Goal: Information Seeking & Learning: Learn about a topic

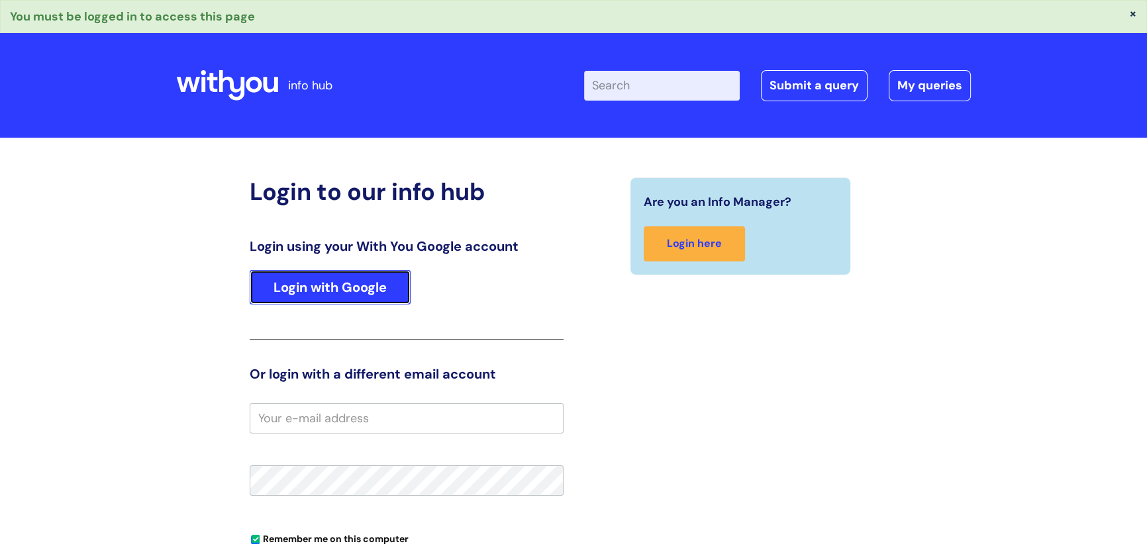
click at [363, 284] on link "Login with Google" at bounding box center [330, 287] width 161 height 34
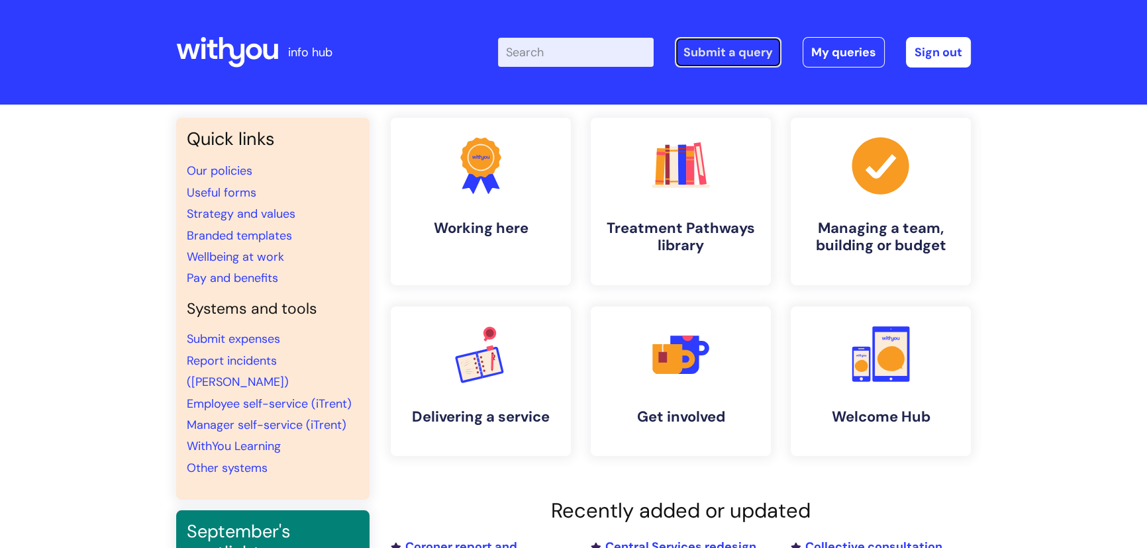
click at [764, 56] on link "Submit a query" at bounding box center [728, 52] width 107 height 30
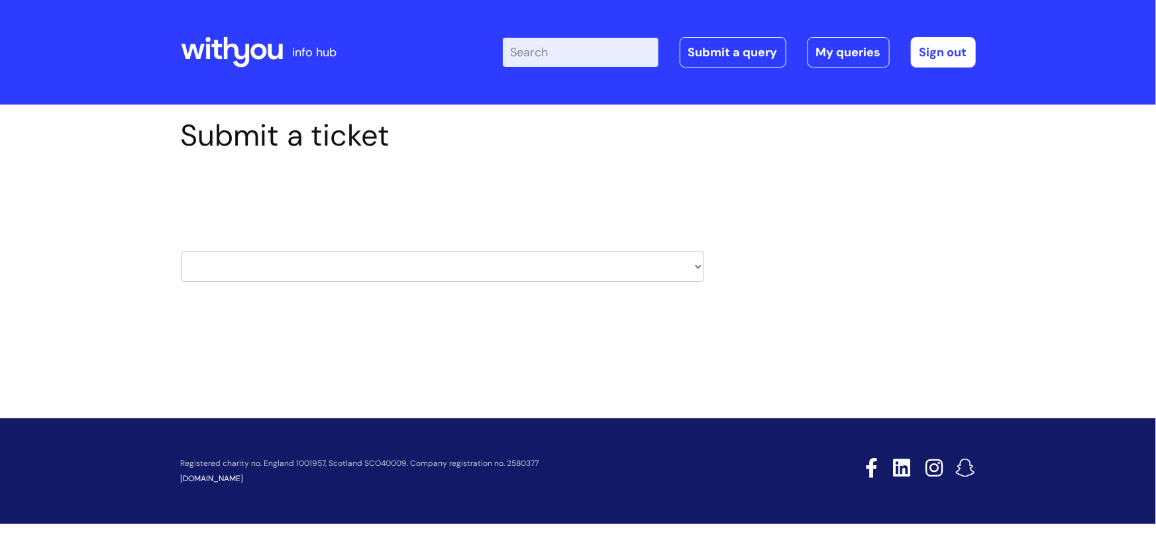
click at [289, 270] on select "HR / People IT and Support Clinical Drug Alerts Finance Accounts Data Support T…" at bounding box center [442, 267] width 523 height 30
select select "pensions"
click at [181, 252] on select "HR / People IT and Support Clinical Drug Alerts Finance Accounts Data Support T…" at bounding box center [442, 267] width 523 height 30
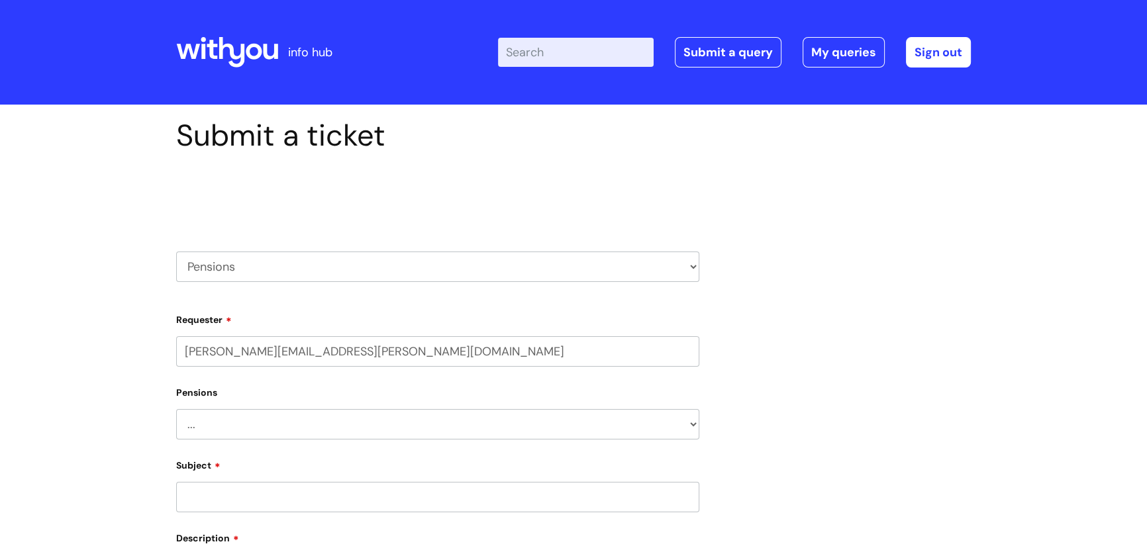
click at [284, 426] on select "... Membership Schemes Pensions" at bounding box center [437, 424] width 523 height 30
select select "Pensions"
click at [176, 409] on select "... Membership Schemes Pensions" at bounding box center [437, 424] width 523 height 30
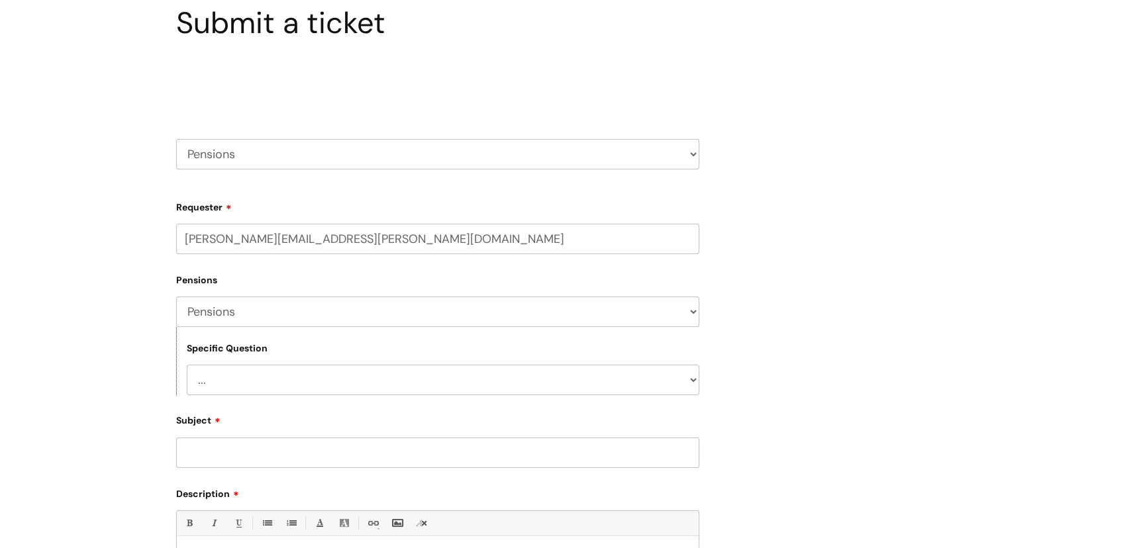
scroll to position [120, 0]
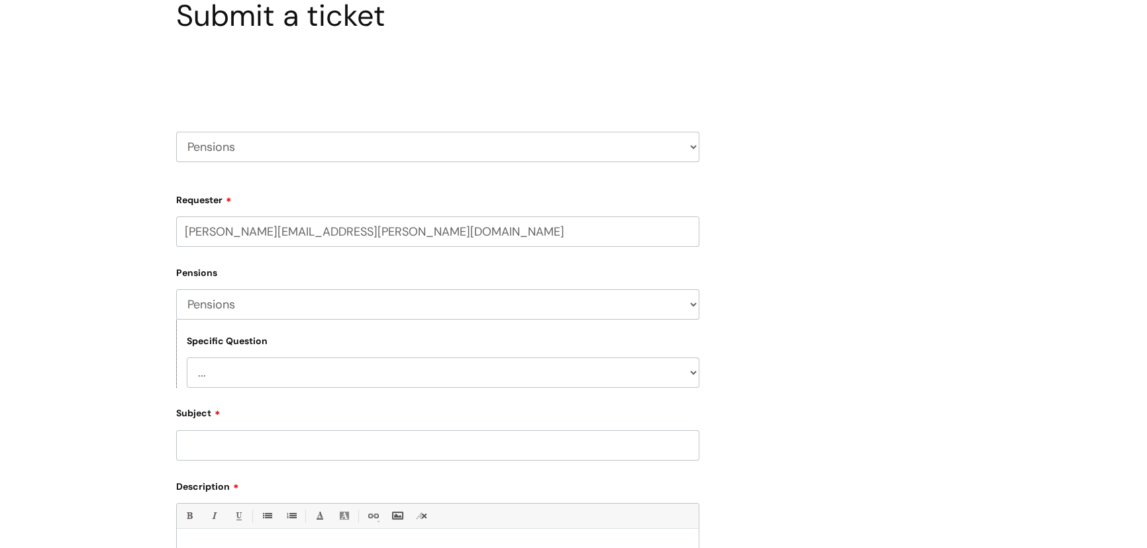
click at [240, 349] on div "Specific Question ... General pension queries Pension joiners and opt outs Pens…" at bounding box center [437, 354] width 523 height 68
click at [245, 371] on select "... General pension queries Pension joiners and opt outs Pension rate changes" at bounding box center [443, 373] width 513 height 30
select select "General pension queries"
click at [187, 358] on select "... General pension queries Pension joiners and opt outs Pension rate changes" at bounding box center [443, 373] width 513 height 30
click at [230, 373] on select "... General pension queries Pension joiners and opt outs Pension rate changes" at bounding box center [443, 373] width 513 height 30
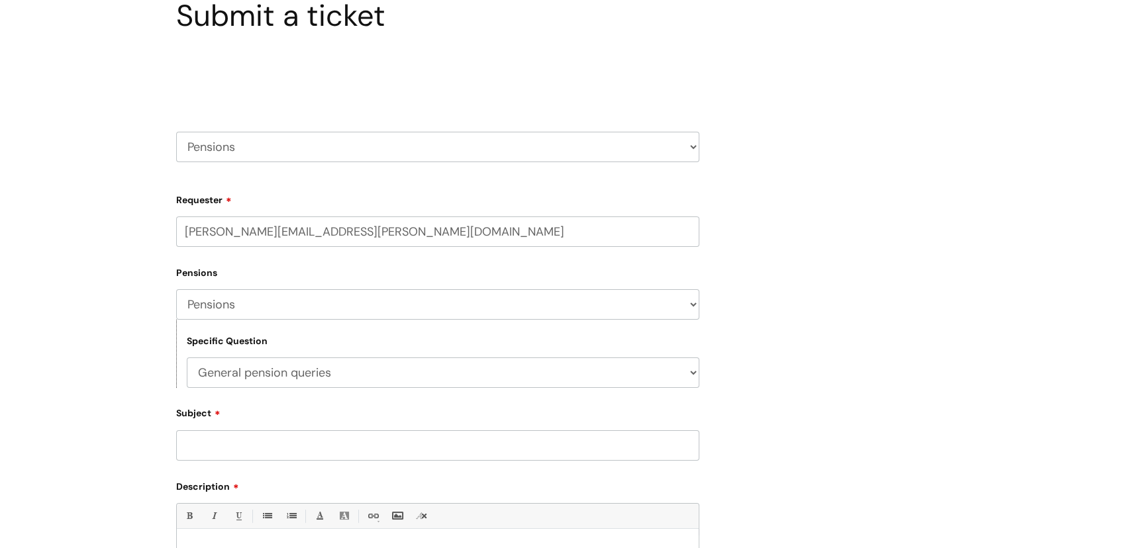
click at [230, 372] on select "... General pension queries Pension joiners and opt outs Pension rate changes" at bounding box center [443, 373] width 513 height 30
click at [232, 454] on input "Subject" at bounding box center [437, 445] width 523 height 30
type input "P"
type input "T"
type input "Pension details"
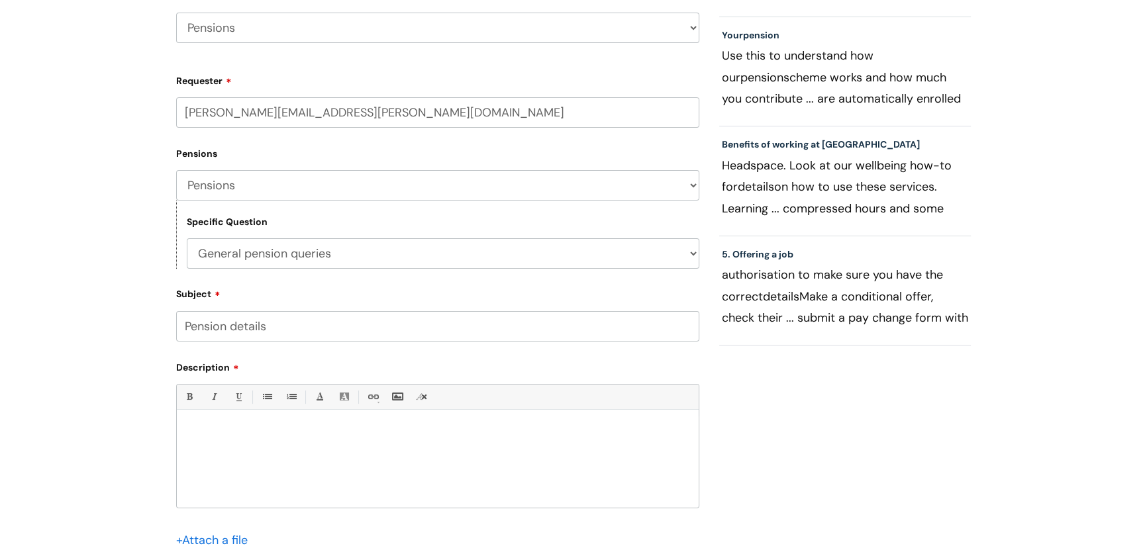
scroll to position [240, 0]
click at [239, 432] on p at bounding box center [438, 431] width 502 height 12
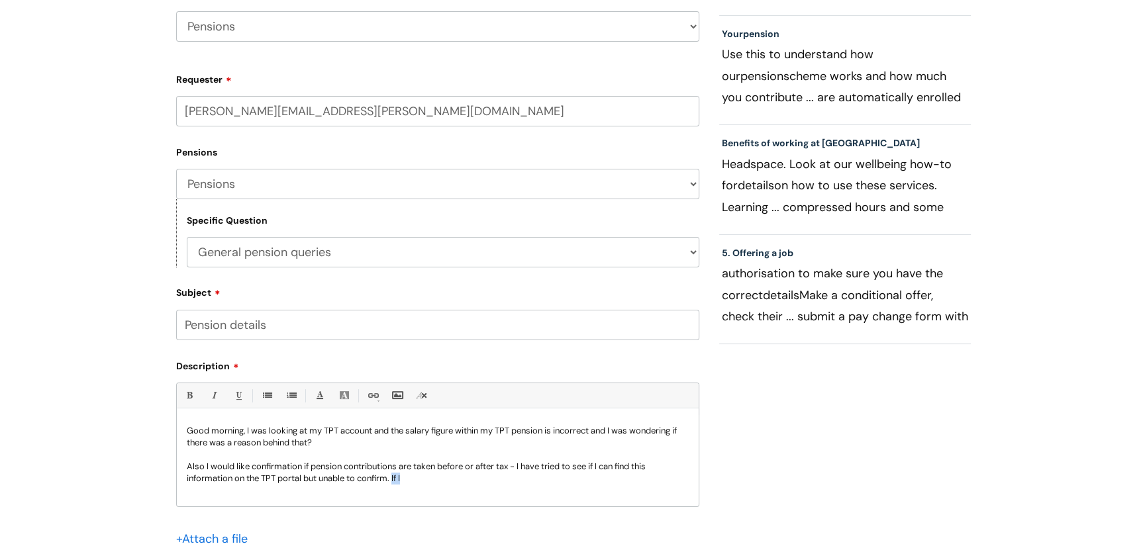
drag, startPoint x: 417, startPoint y: 481, endPoint x: 397, endPoint y: 481, distance: 20.5
click at [397, 481] on p "Also I would like confirmation if pension contributions are taken before or aft…" at bounding box center [438, 473] width 502 height 24
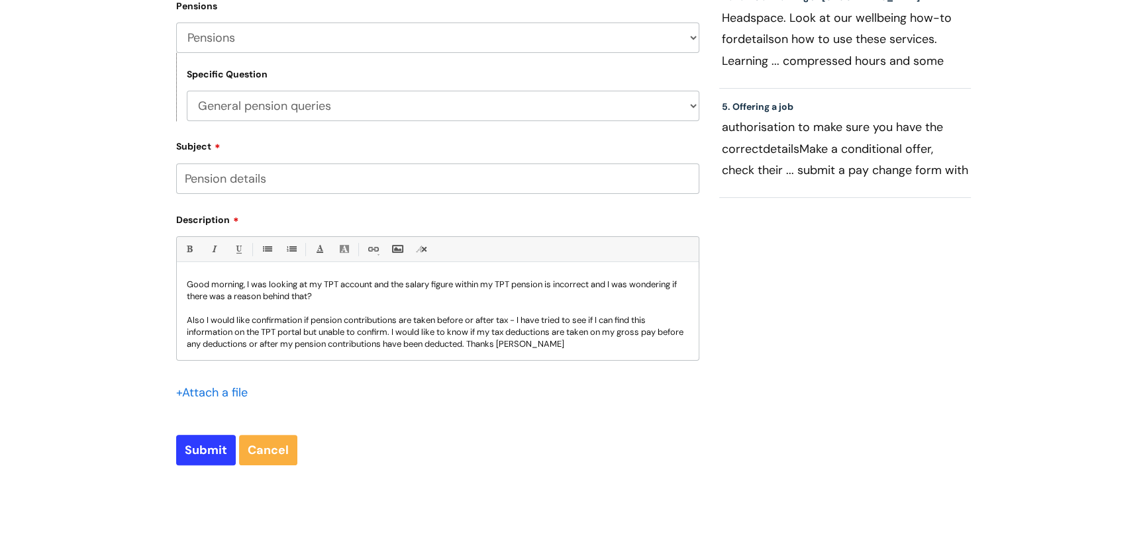
scroll to position [421, 0]
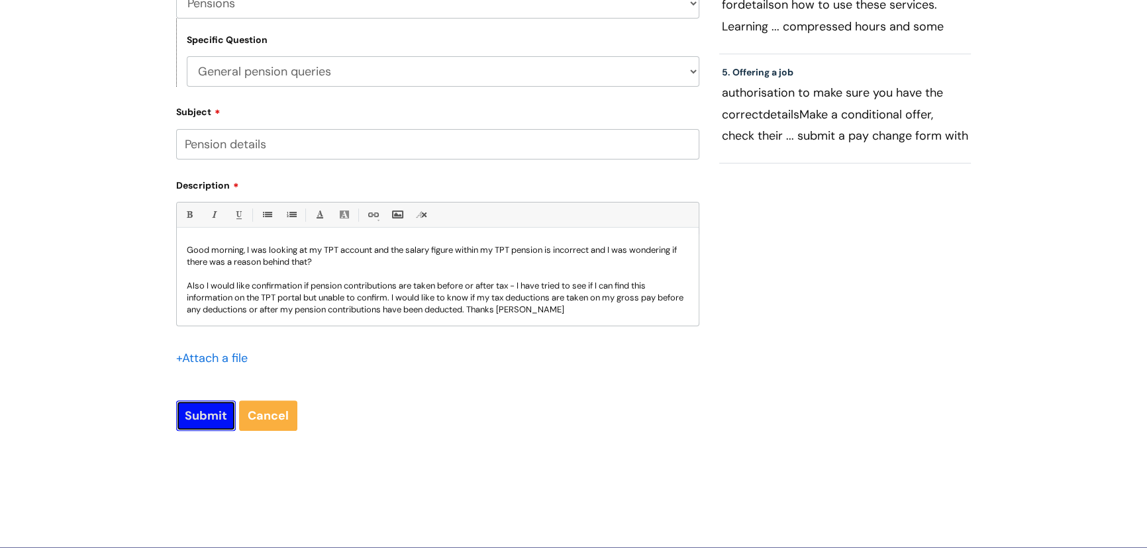
click at [198, 415] on input "Submit" at bounding box center [206, 416] width 60 height 30
type input "Please Wait..."
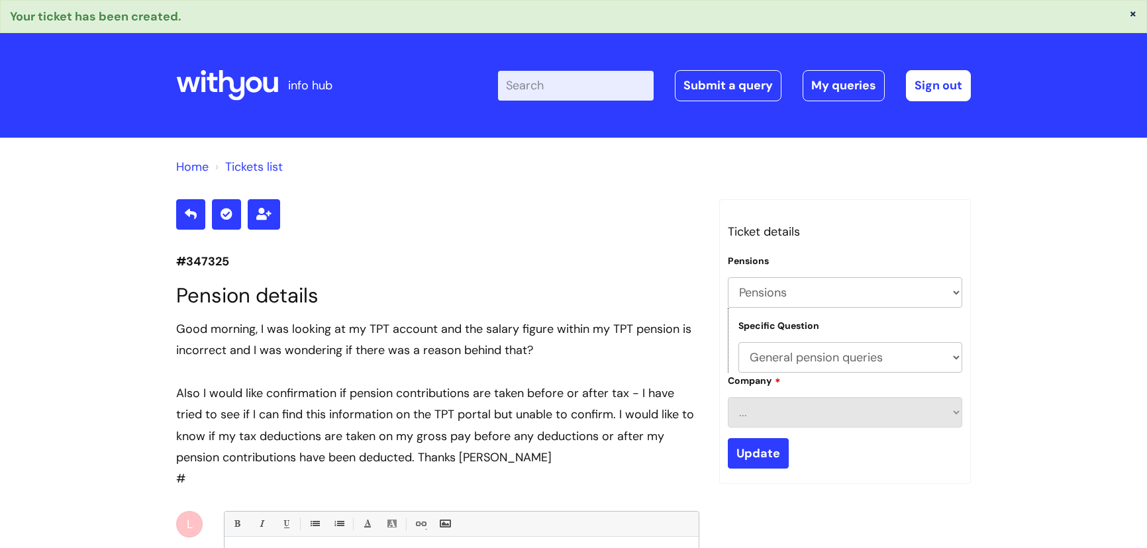
select select "Pensions"
select select "General pension queries"
click at [117, 218] on div "Home Tickets list #347325 Pension details Good morning, I was looking at my TPT…" at bounding box center [573, 497] width 1147 height 719
click at [193, 87] on icon at bounding box center [188, 84] width 23 height 15
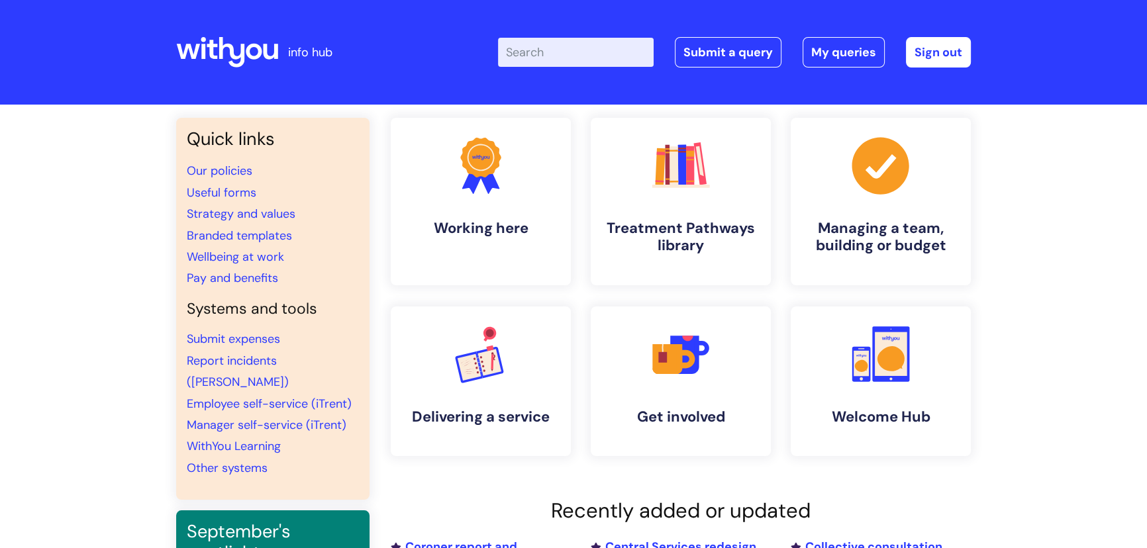
click at [575, 45] on input "Enter your search term here..." at bounding box center [576, 52] width 156 height 29
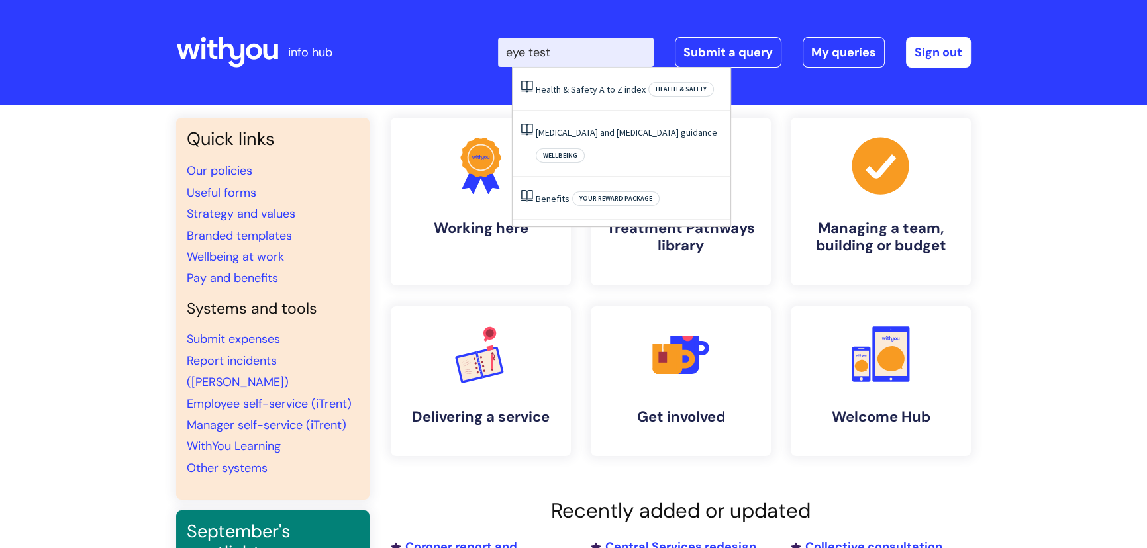
type input "eye test"
click button "Search" at bounding box center [0, 0] width 0 height 0
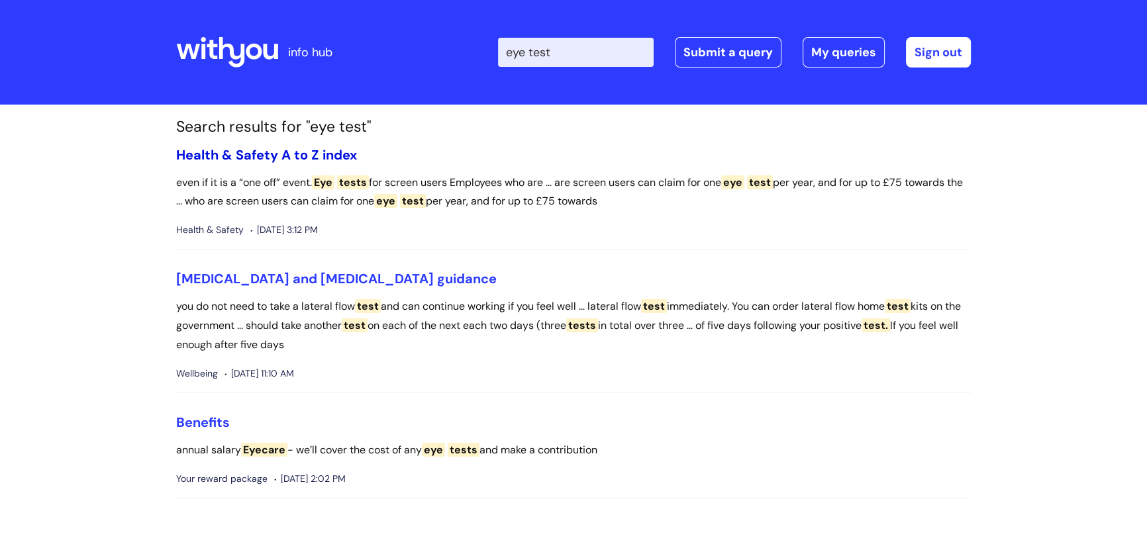
click at [277, 153] on link "Health & Safety A to Z index" at bounding box center [266, 154] width 181 height 17
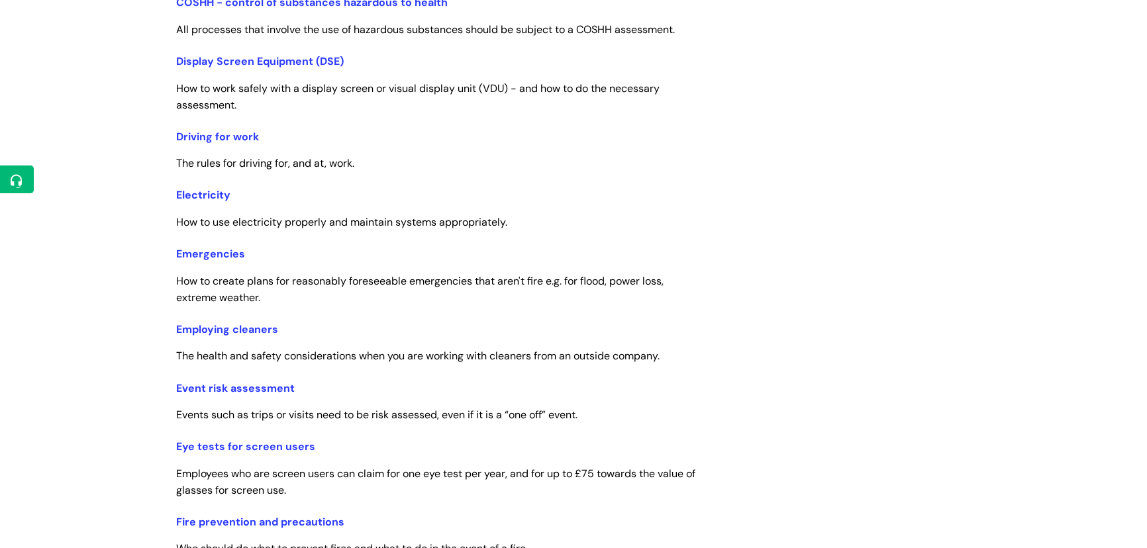
scroll to position [903, 0]
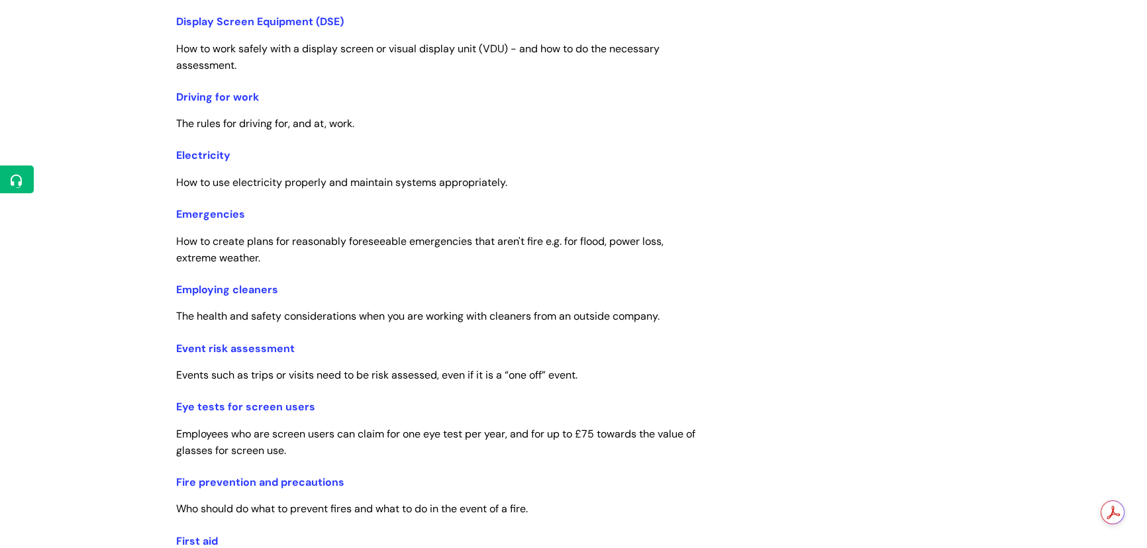
click at [281, 415] on h3 "Eye tests for screen users" at bounding box center [437, 404] width 523 height 25
click at [276, 403] on link "Eye tests for screen users" at bounding box center [245, 407] width 139 height 14
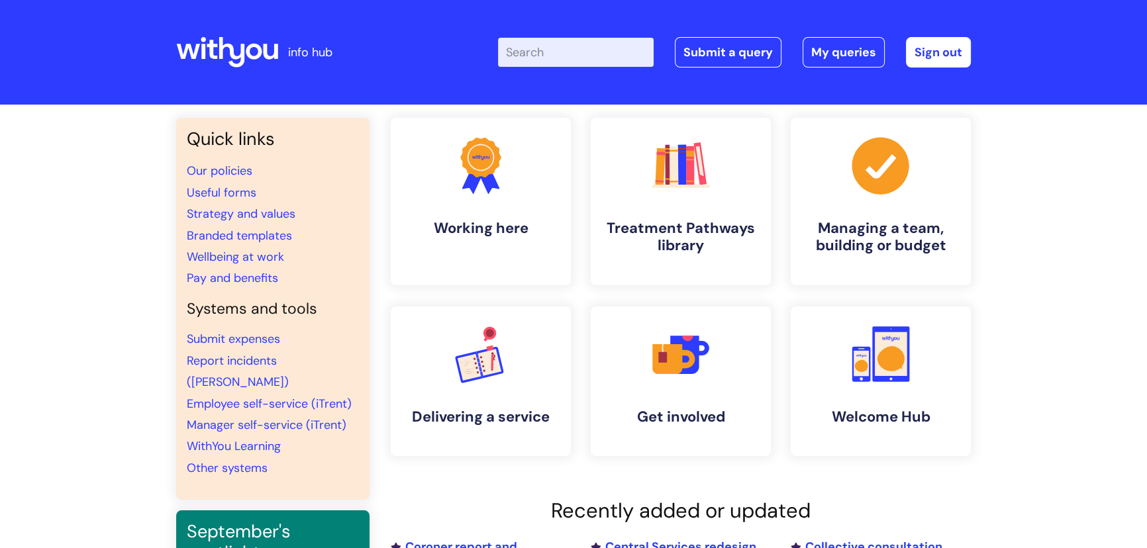
click at [547, 48] on input "Enter your search term here..." at bounding box center [576, 52] width 156 height 29
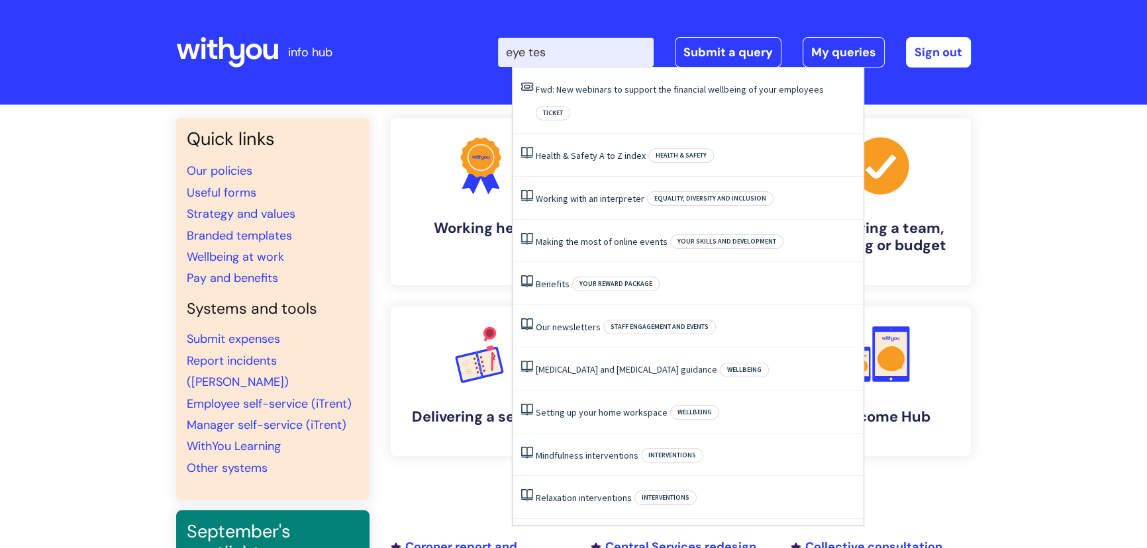
type input "eye test"
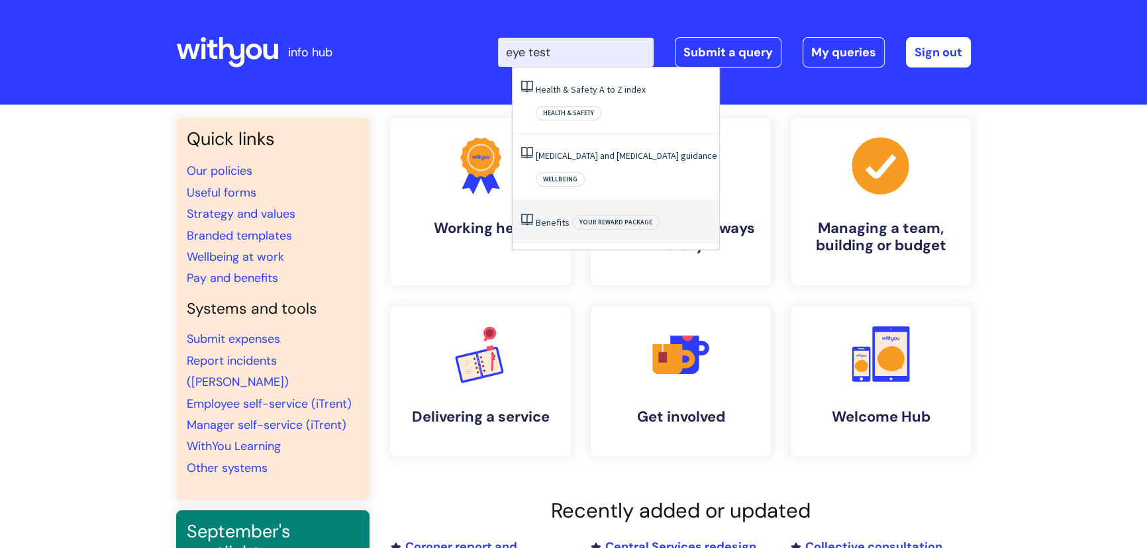
click at [577, 215] on span "Your reward package" at bounding box center [615, 222] width 87 height 15
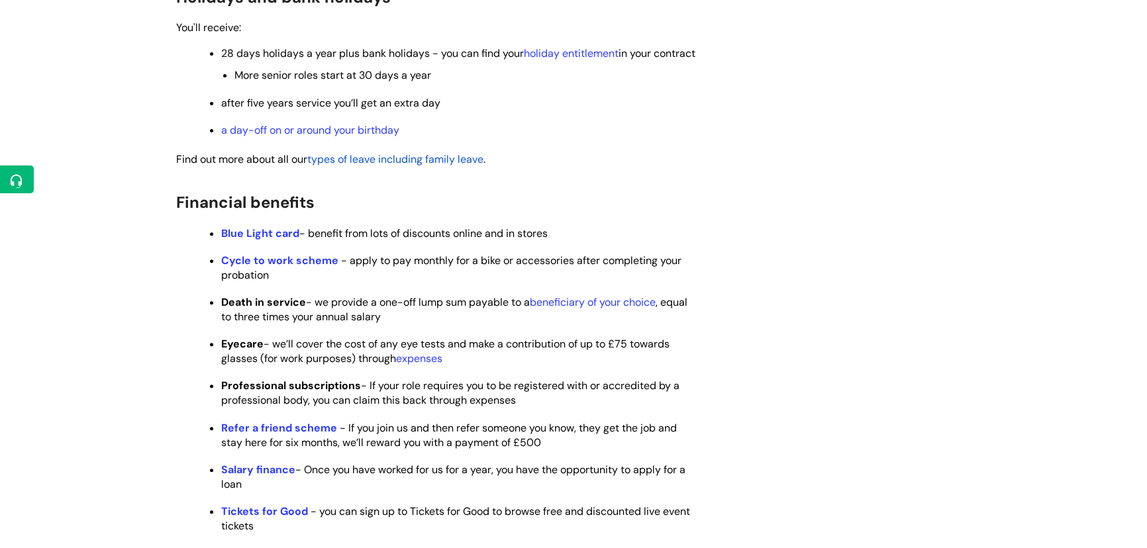
scroll to position [602, 0]
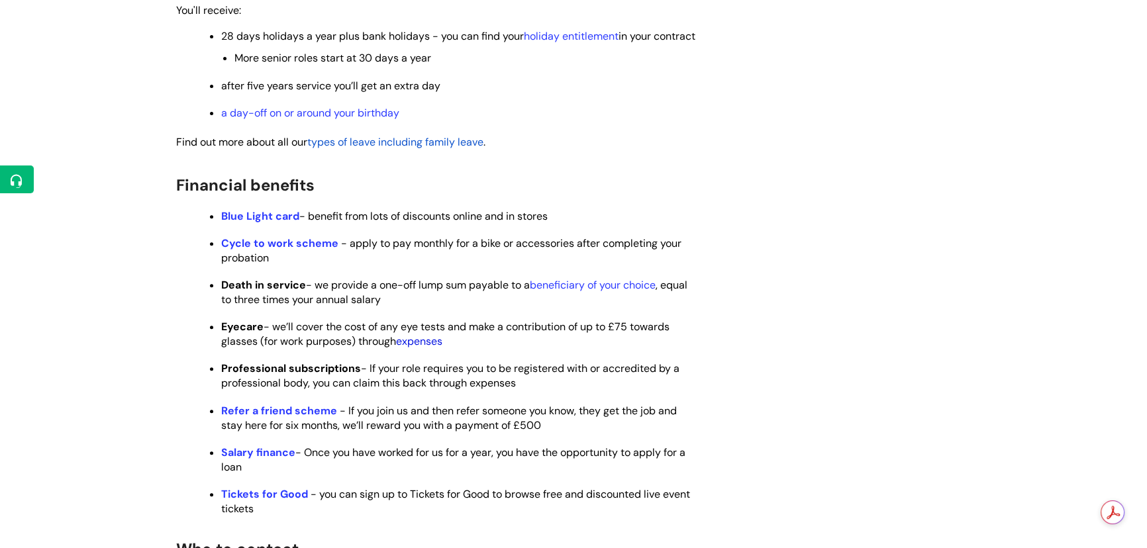
click at [412, 348] on link "expenses" at bounding box center [419, 341] width 46 height 14
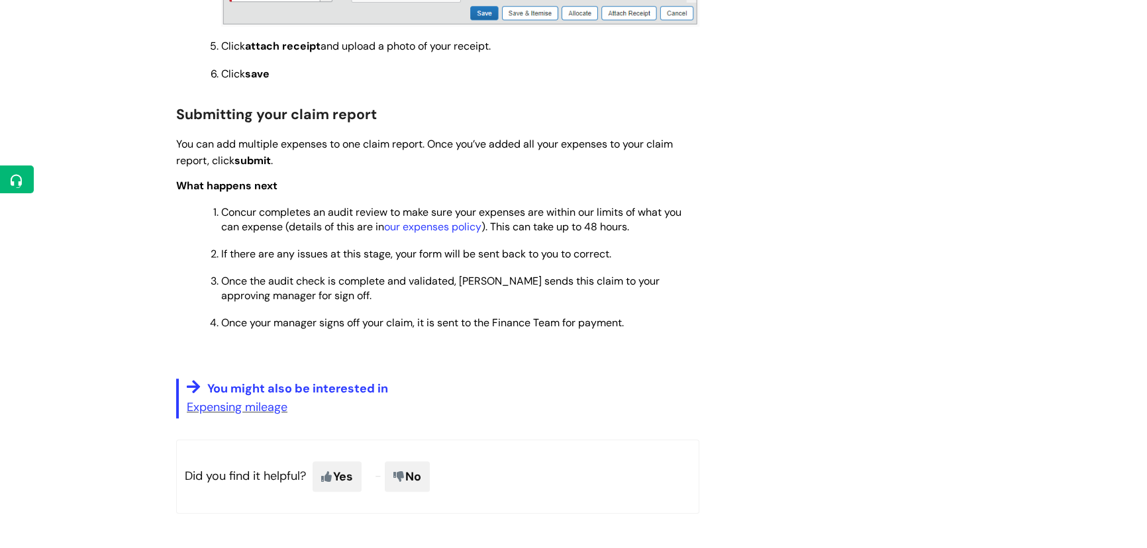
scroll to position [1144, 0]
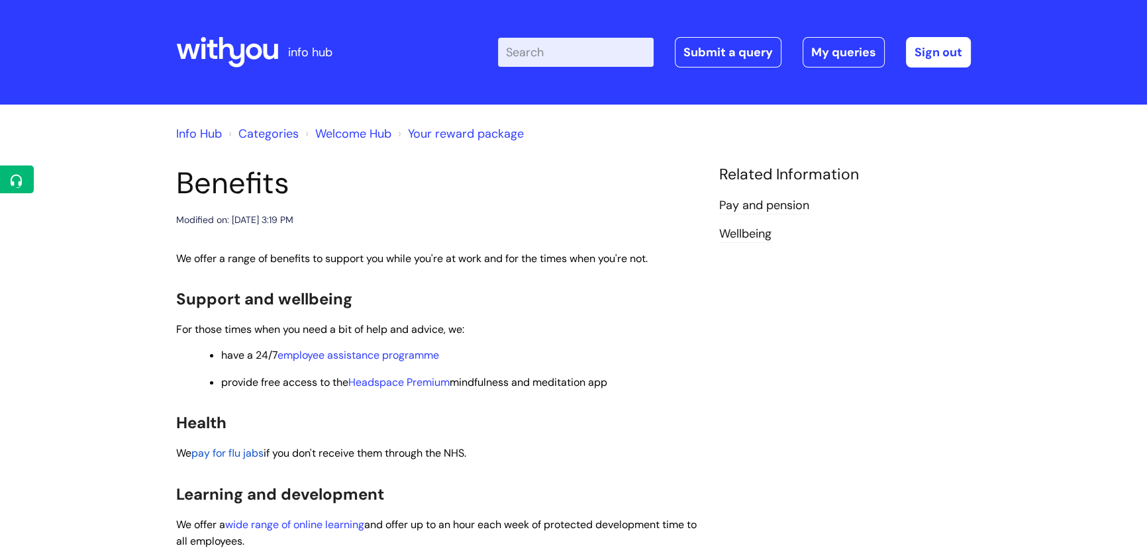
click at [566, 46] on input "Enter your search term here..." at bounding box center [576, 52] width 156 height 29
type input "eyecare"
click button "Search" at bounding box center [0, 0] width 0 height 0
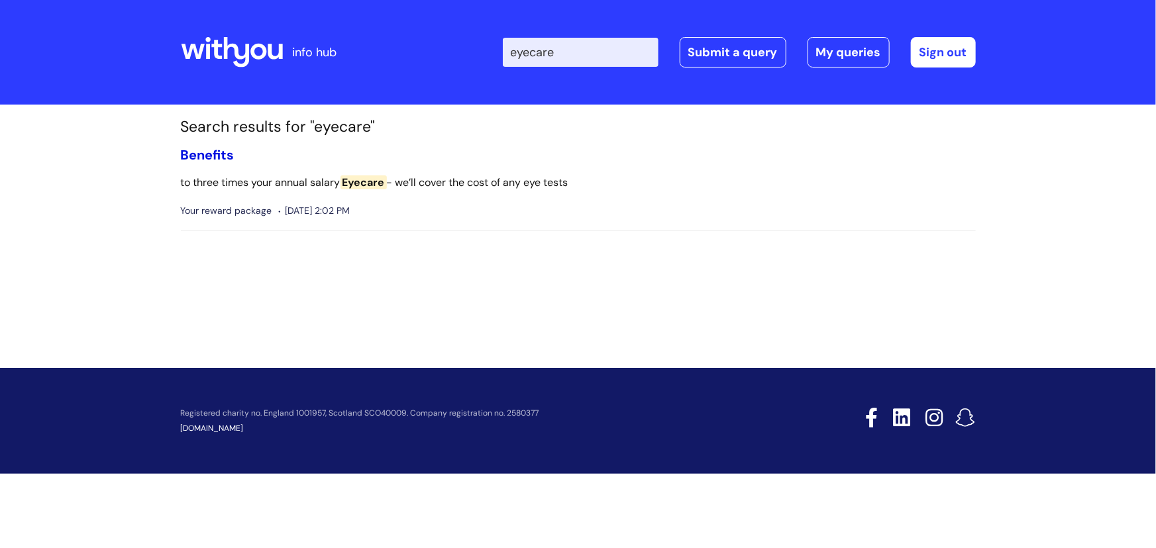
click at [224, 156] on link "Benefits" at bounding box center [208, 154] width 54 height 17
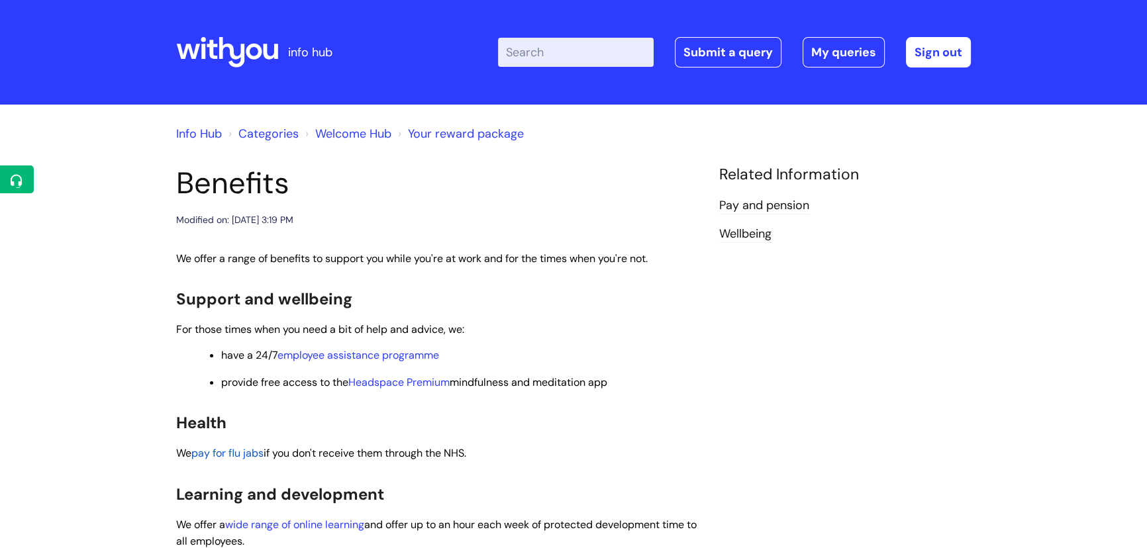
click at [191, 44] on icon at bounding box center [227, 52] width 102 height 32
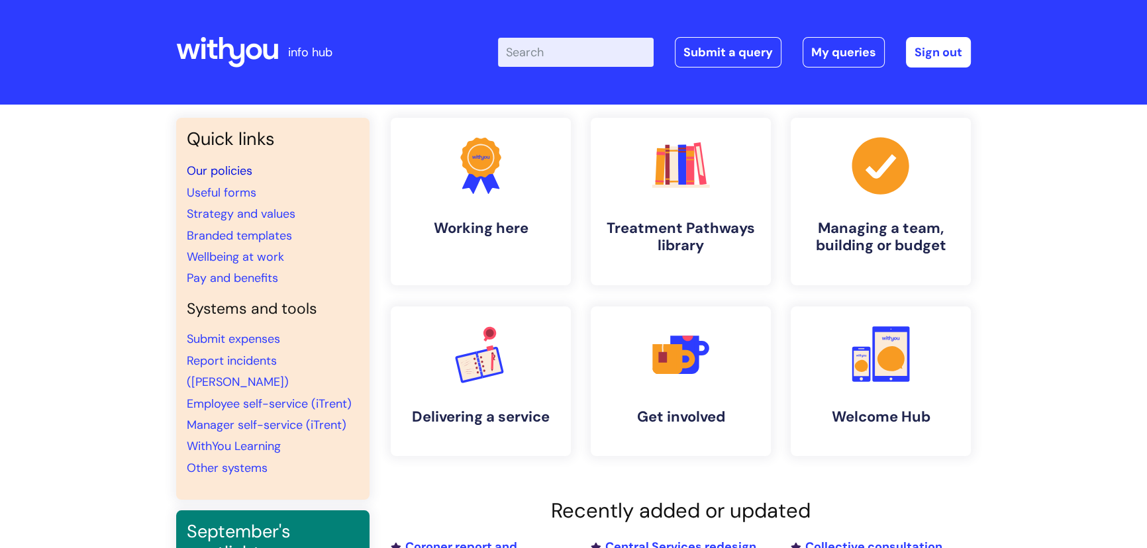
click at [216, 170] on link "Our policies" at bounding box center [220, 171] width 66 height 16
